Goal: Task Accomplishment & Management: Manage account settings

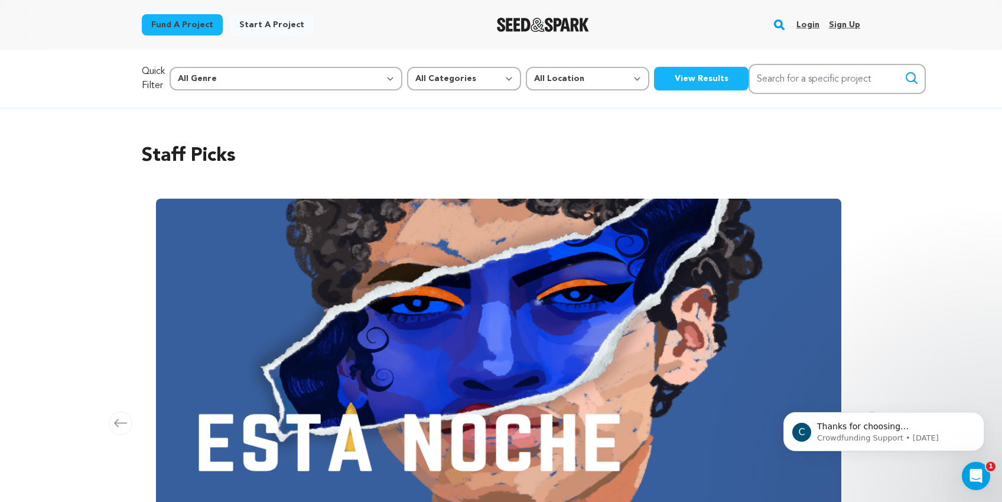
click at [809, 23] on link "Login" at bounding box center [807, 24] width 23 height 19
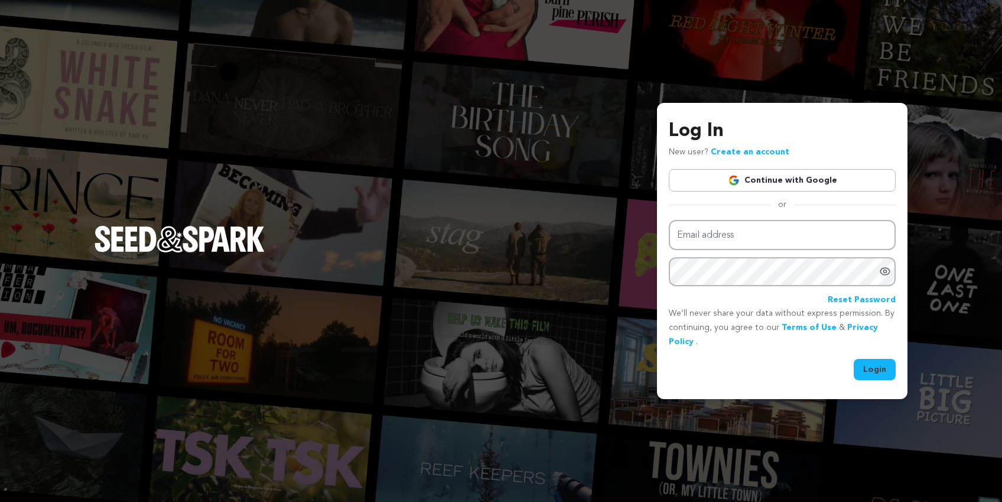
click at [779, 180] on link "Continue with Google" at bounding box center [782, 180] width 227 height 22
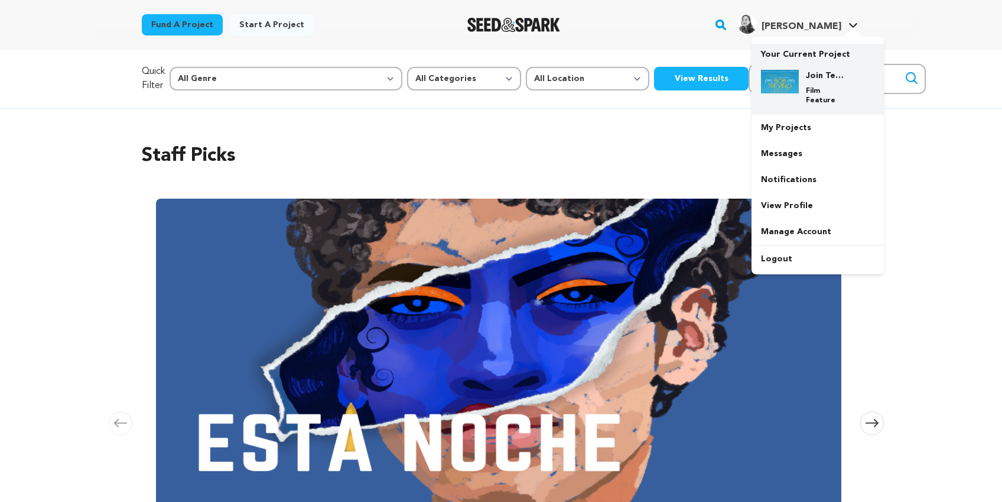
click at [783, 82] on img at bounding box center [780, 82] width 38 height 24
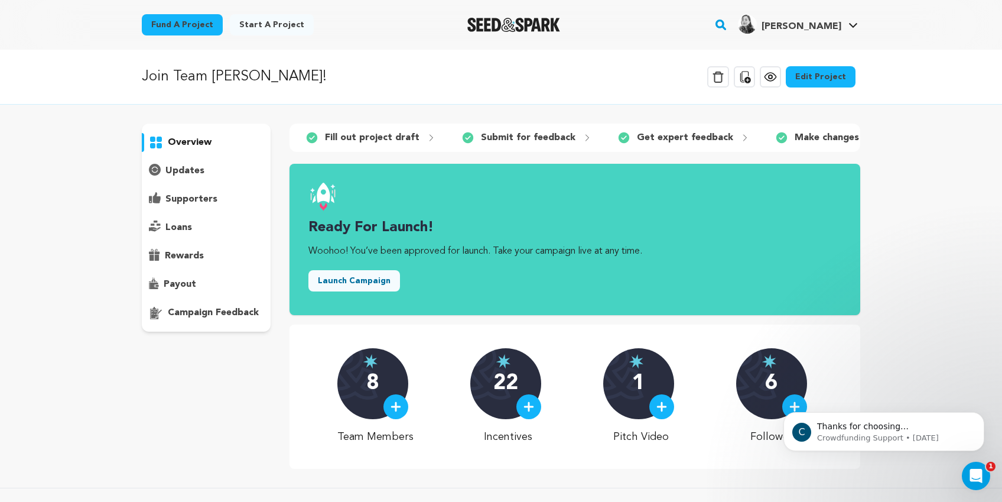
click at [837, 76] on link "Edit Project" at bounding box center [821, 76] width 70 height 21
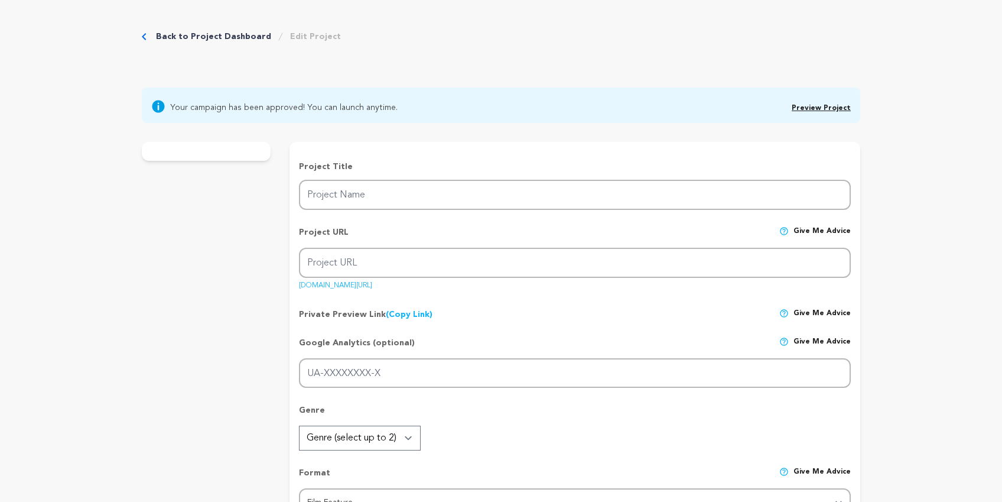
type input "Join Team Trevino!"
type input "teamtrevino"
type input "A lost young woman searches for her estranged father and meets a stranger with …"
type textarea "When lonely 20-something Lily Trevino accidentally befriends a stranger online …"
type textarea "BOB TREVINO LIKES IT is a little indie that defied the odds, winning awards at …"
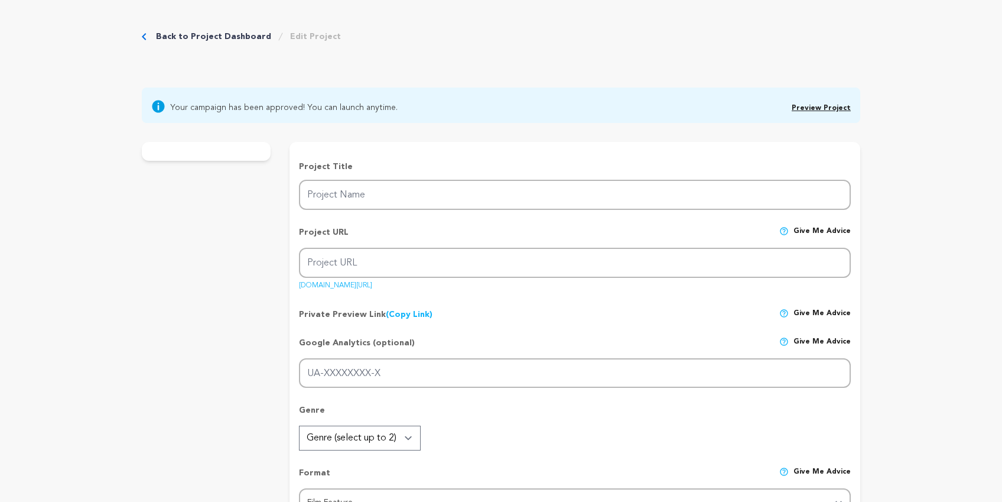
type textarea "Bob Trevino Likes It, Two Joysticks and a Couch, Ghosted, Matched, Seduced: Ins…"
radio input "true"
